Goal: Task Accomplishment & Management: Manage account settings

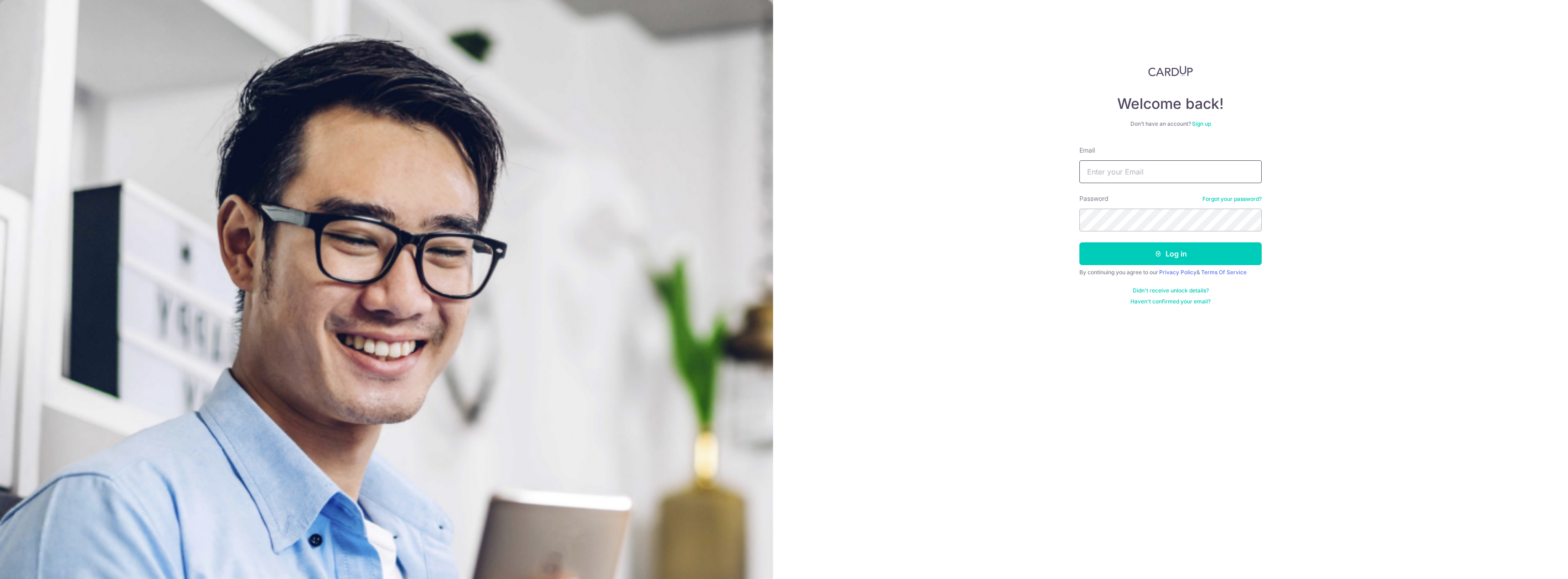
click at [1162, 174] on input "Email" at bounding box center [1171, 172] width 183 height 23
type input "[PERSON_NAME][EMAIL_ADDRESS][PERSON_NAME][DOMAIN_NAME]"
click at [1079, 242] on button "Log in" at bounding box center [1171, 253] width 183 height 23
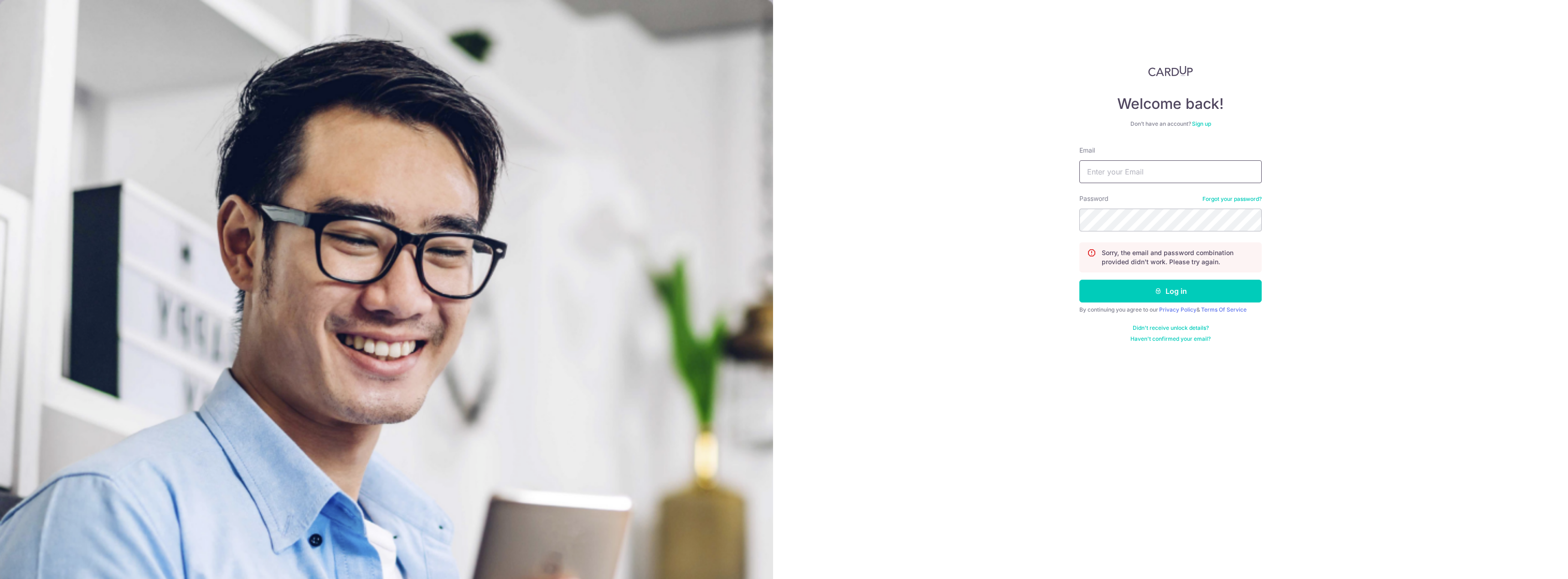
click at [1140, 171] on input "Email" at bounding box center [1171, 172] width 183 height 23
type input "[PERSON_NAME][EMAIL_ADDRESS][PERSON_NAME][DOMAIN_NAME]"
click at [1079, 280] on button "Log in" at bounding box center [1171, 291] width 183 height 23
click at [1233, 201] on div "Password Forgot your password?" at bounding box center [1171, 212] width 183 height 37
click at [1233, 198] on link "Forgot your password?" at bounding box center [1231, 199] width 59 height 7
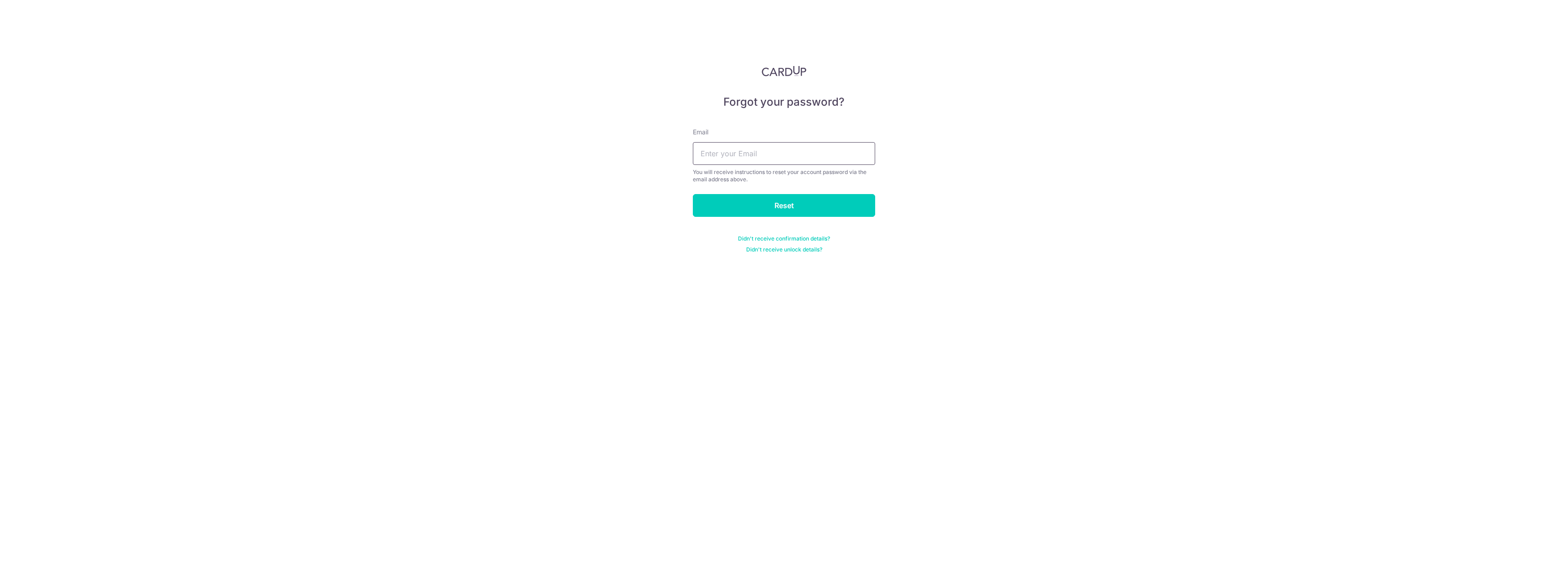
click at [808, 149] on input "text" at bounding box center [784, 153] width 183 height 23
type input "[PERSON_NAME][EMAIL_ADDRESS][PERSON_NAME][DOMAIN_NAME]"
click at [809, 203] on input "Reset" at bounding box center [784, 205] width 183 height 23
